Goal: Task Accomplishment & Management: Manage account settings

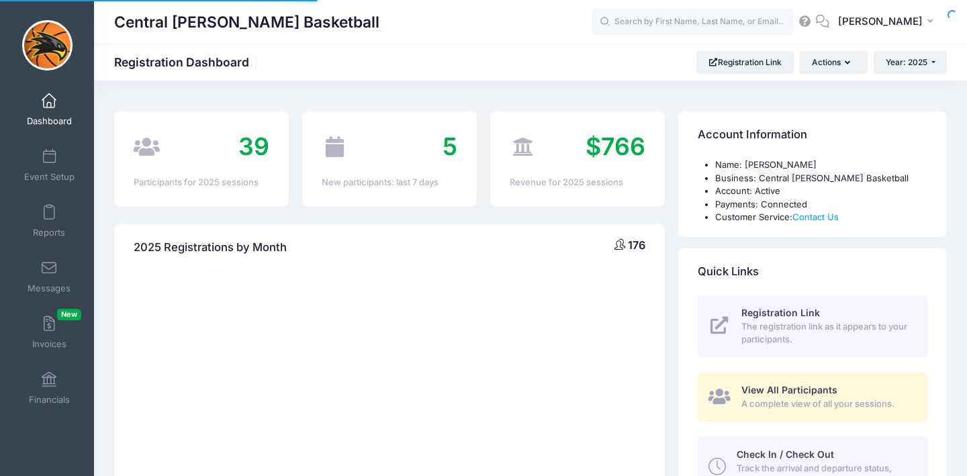
select select
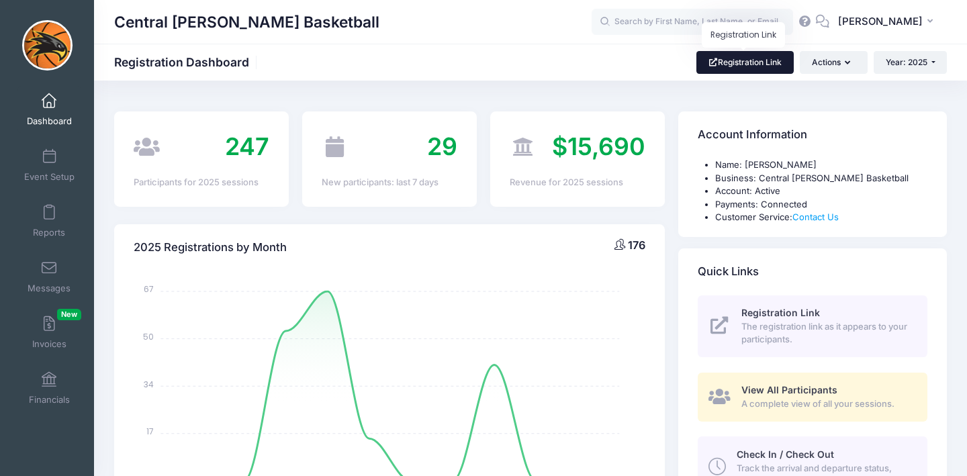
click at [745, 60] on link "Registration Link" at bounding box center [744, 62] width 97 height 23
click at [537, 61] on div "Central [PERSON_NAME] Basketball Registration Dashboard Registration Link Actio…" at bounding box center [530, 62] width 873 height 23
